Goal: Task Accomplishment & Management: Use online tool/utility

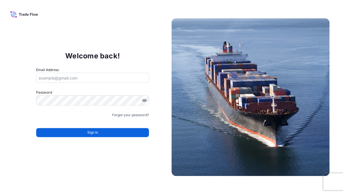
click at [105, 77] on input "Email Address" at bounding box center [92, 78] width 113 height 10
type input "W"
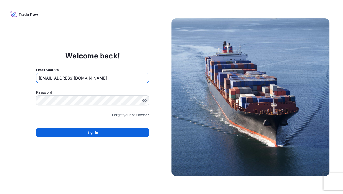
type input "[EMAIL_ADDRESS][DOMAIN_NAME]"
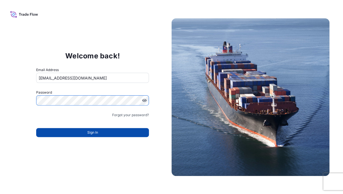
click at [123, 135] on button "Sign In" at bounding box center [92, 132] width 113 height 9
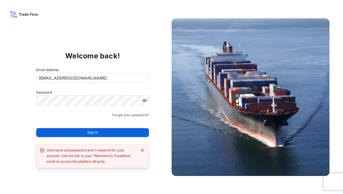
click at [141, 151] on icon "Dismiss error" at bounding box center [142, 150] width 3 height 3
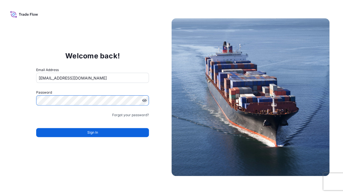
click at [92, 78] on input "[EMAIL_ADDRESS][DOMAIN_NAME]" at bounding box center [92, 78] width 113 height 10
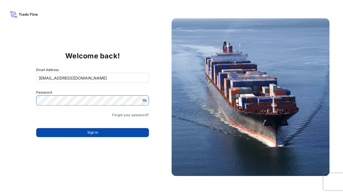
click at [78, 132] on button "Sign In" at bounding box center [92, 132] width 113 height 9
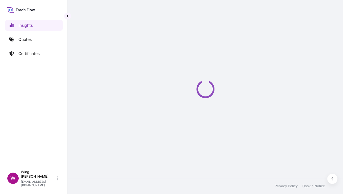
select select "2025"
